Goal: Information Seeking & Learning: Learn about a topic

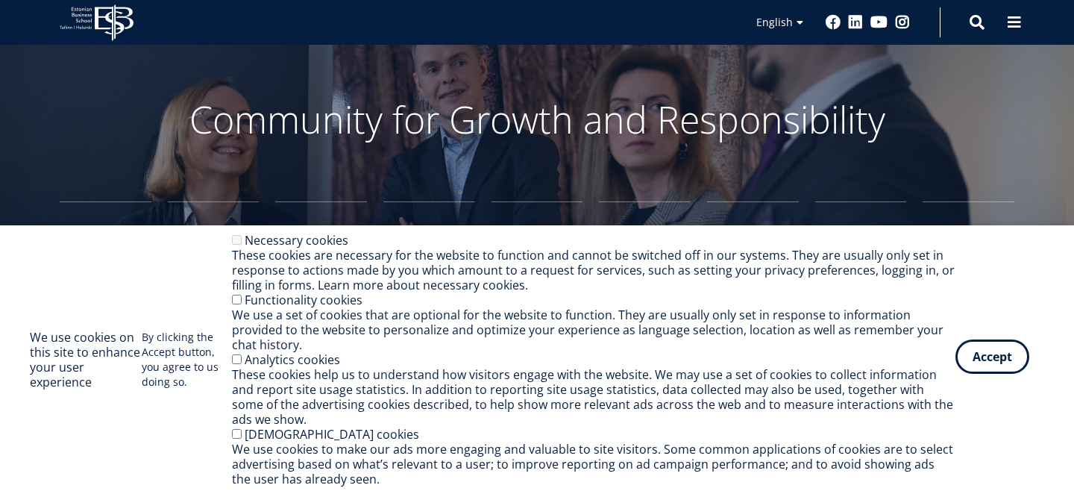
click at [963, 355] on button "Accept" at bounding box center [993, 356] width 74 height 34
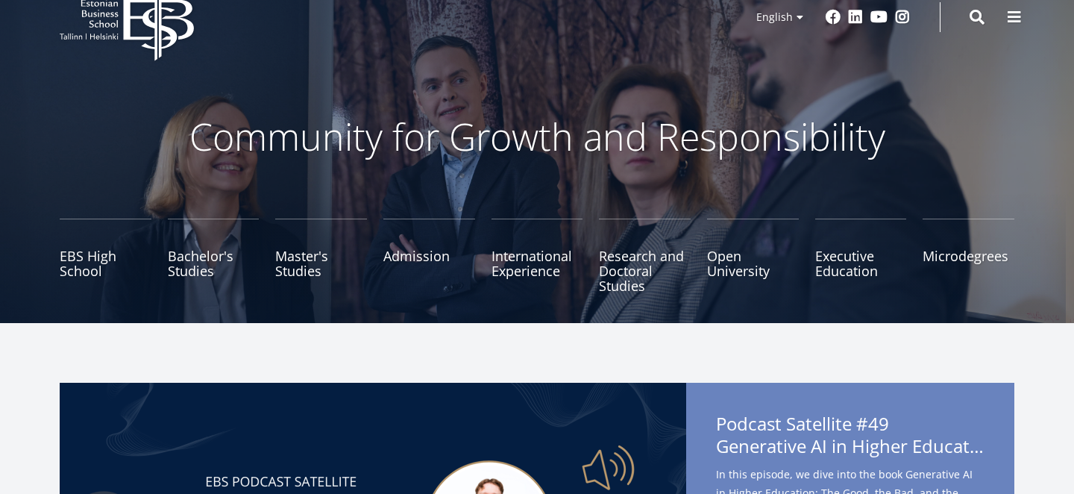
scroll to position [39, 0]
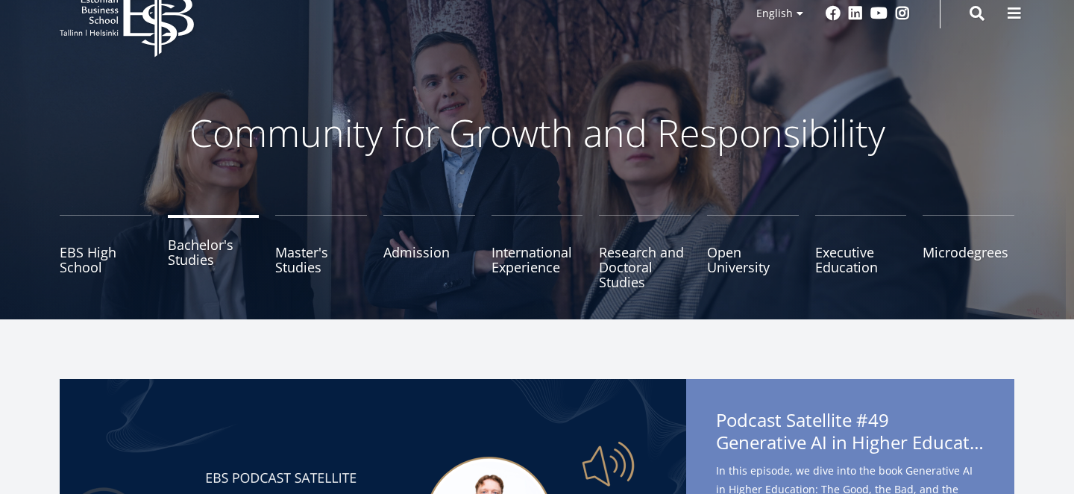
click at [176, 260] on link "Bachelor's Studies" at bounding box center [214, 252] width 92 height 75
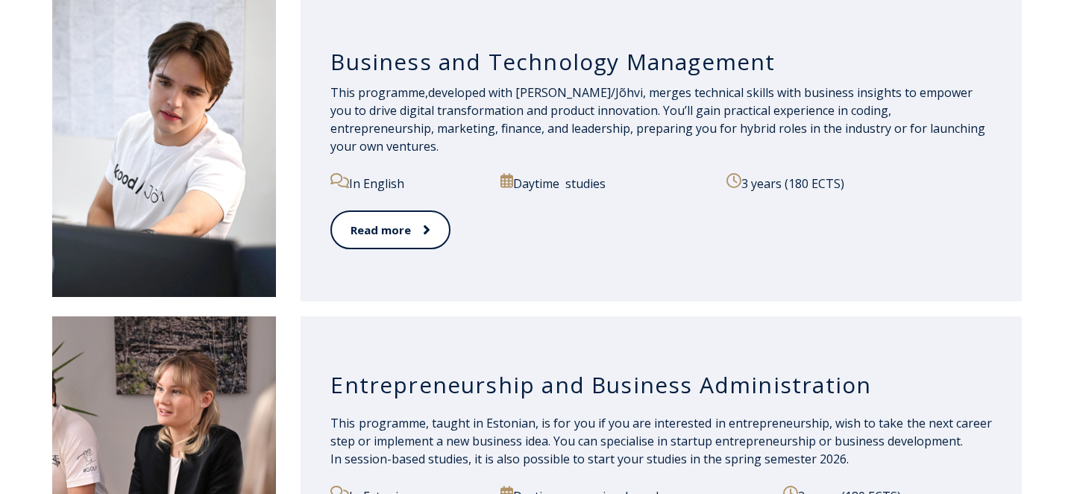
scroll to position [1465, 0]
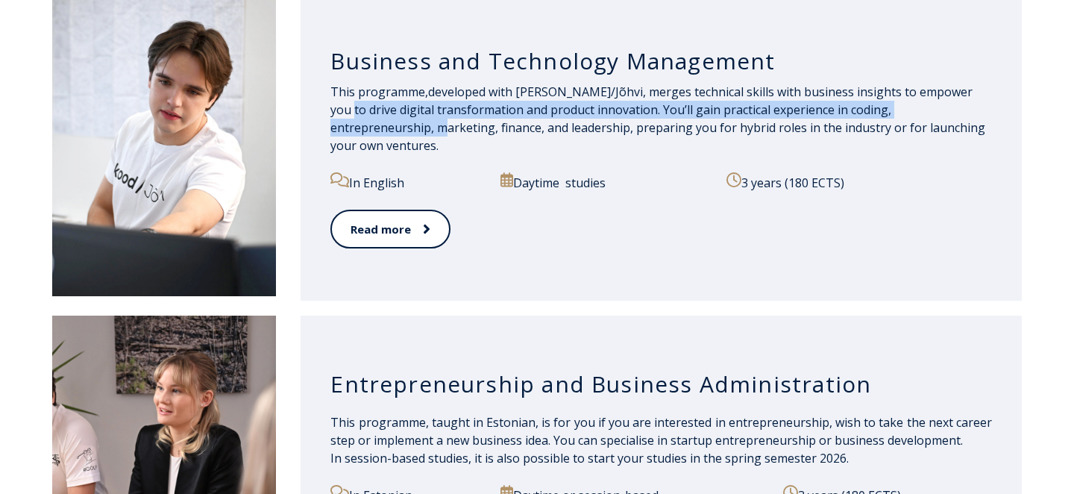
drag, startPoint x: 1018, startPoint y: 124, endPoint x: 304, endPoint y: 112, distance: 714.1
click at [295, 112] on div "Business and Technology Management This programme, developed with kood/Jõhvi, m…" at bounding box center [537, 149] width 970 height 303
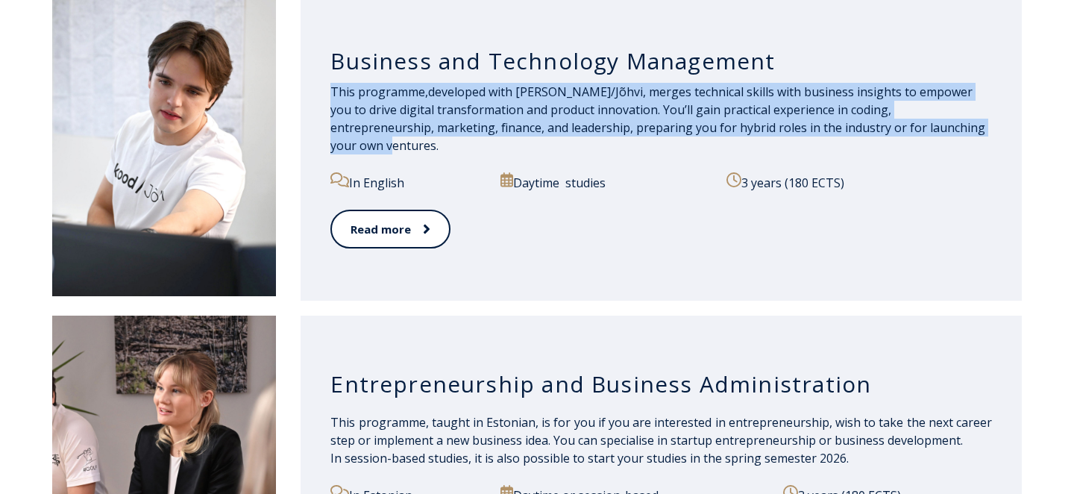
drag, startPoint x: 316, startPoint y: 95, endPoint x: 938, endPoint y: 151, distance: 624.8
click at [938, 151] on div "Business and Technology Management This programme, developed with kood/Jõhvi, m…" at bounding box center [661, 149] width 721 height 303
copy p "This programme, developed with kood/Jõhvi, merges technical skills with busines…"
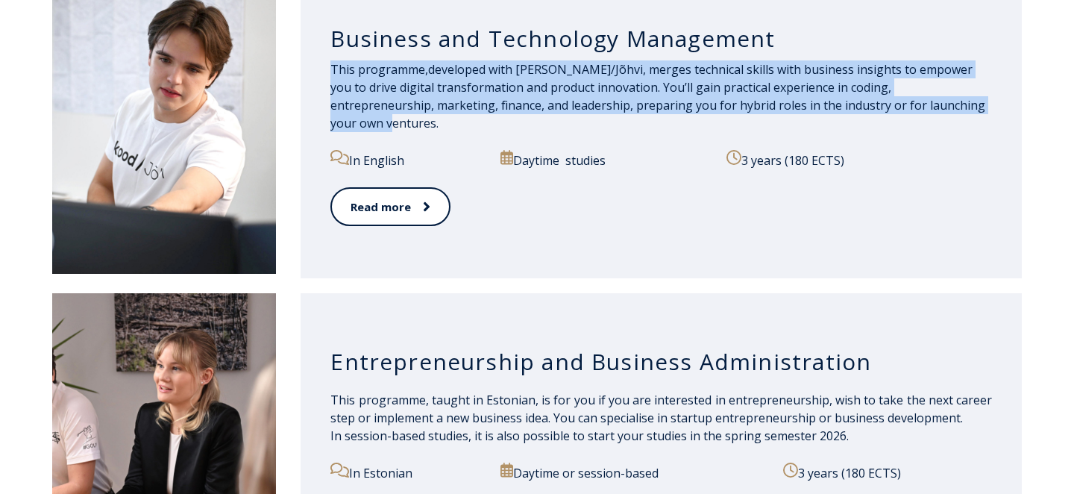
scroll to position [1488, 0]
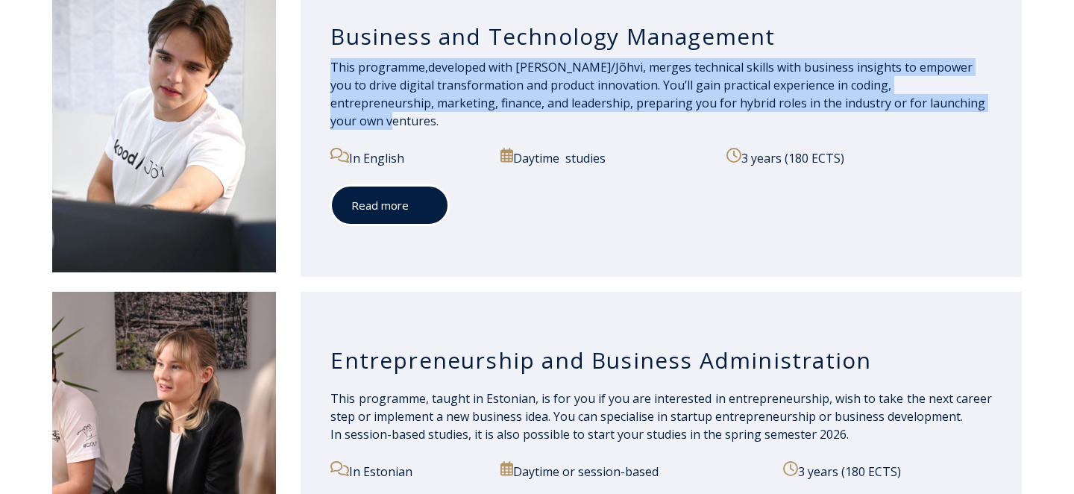
click at [414, 198] on span at bounding box center [418, 205] width 19 height 15
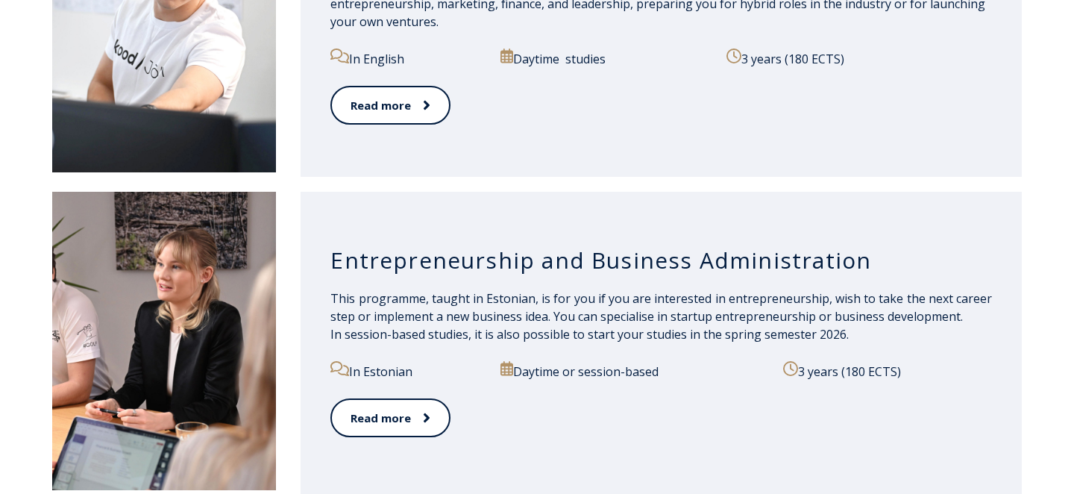
scroll to position [1683, 0]
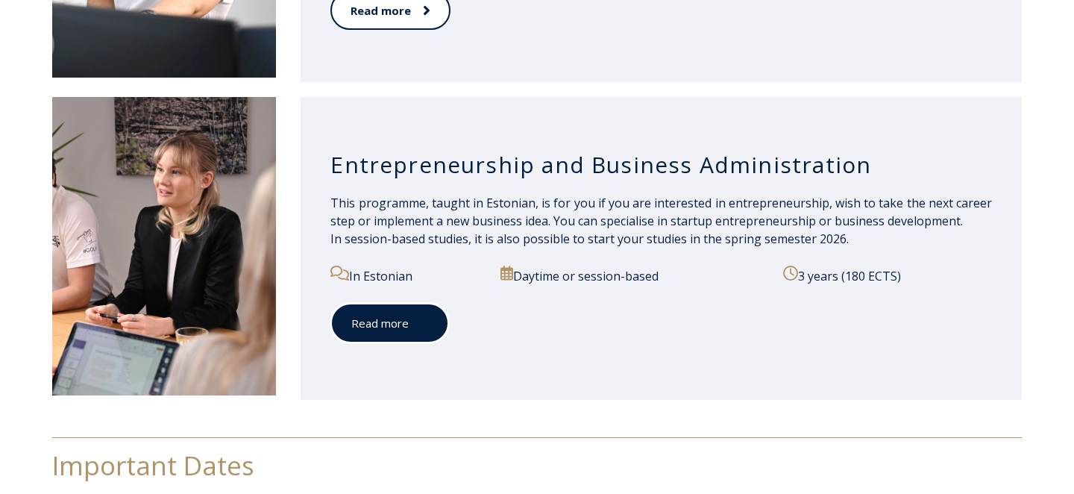
click at [392, 330] on link "Read more" at bounding box center [390, 323] width 119 height 41
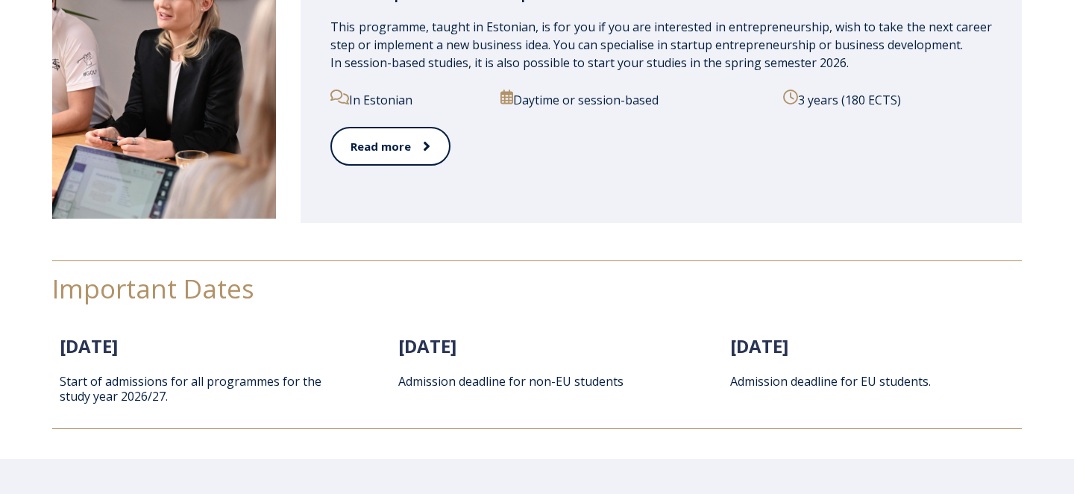
scroll to position [1825, 0]
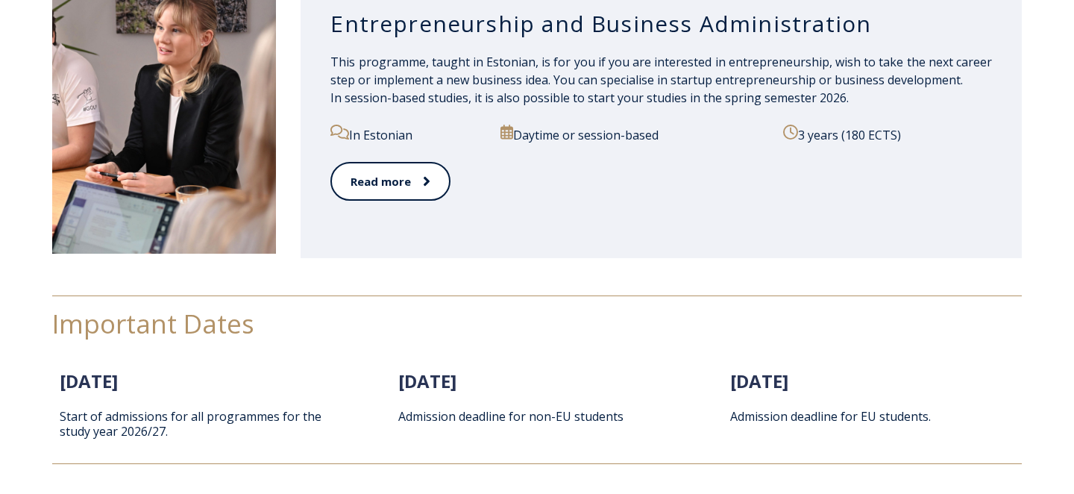
drag, startPoint x: 665, startPoint y: 135, endPoint x: 589, endPoint y: 133, distance: 75.4
click at [589, 133] on p "Daytime or session-based" at bounding box center [634, 134] width 266 height 19
copy p "session-based"
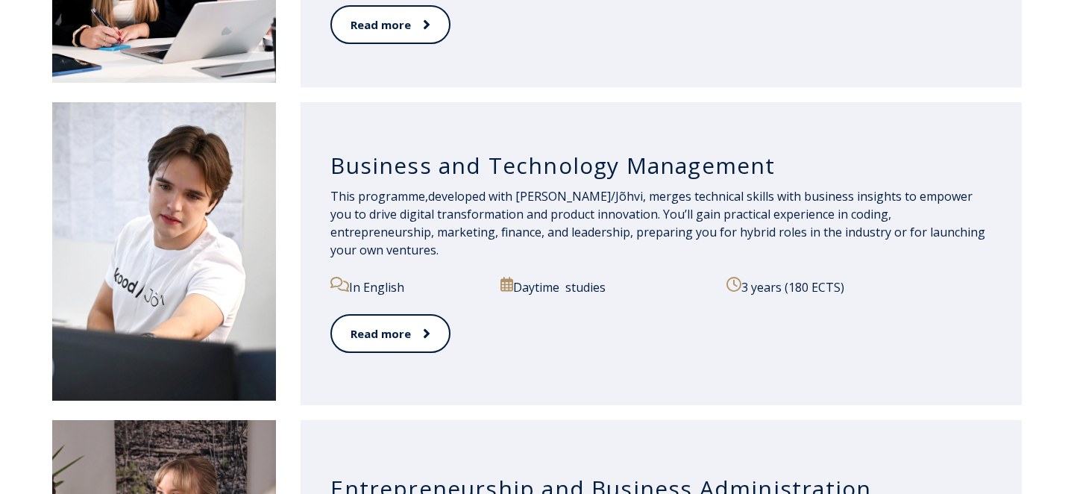
scroll to position [1361, 0]
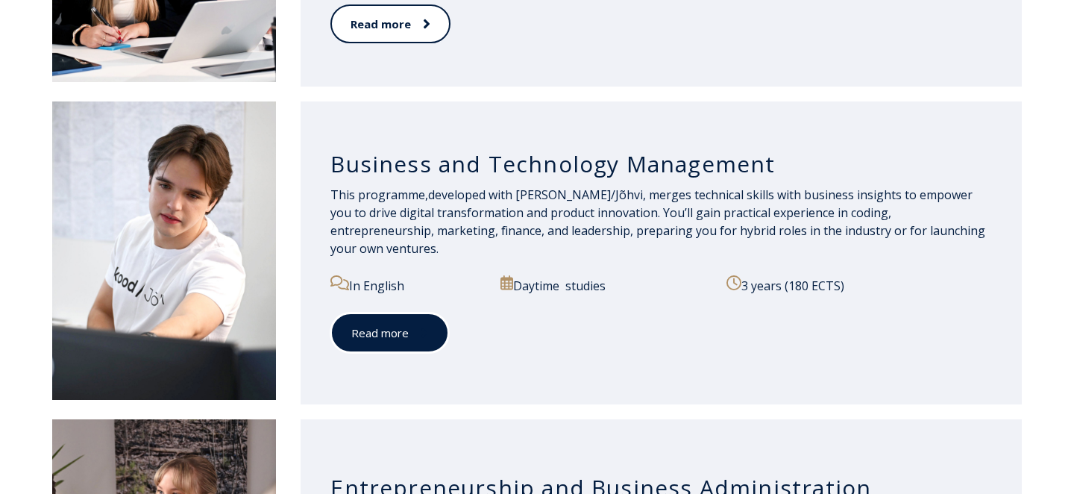
click at [401, 322] on link "Read more" at bounding box center [390, 333] width 119 height 41
